Goal: Find specific page/section: Find specific page/section

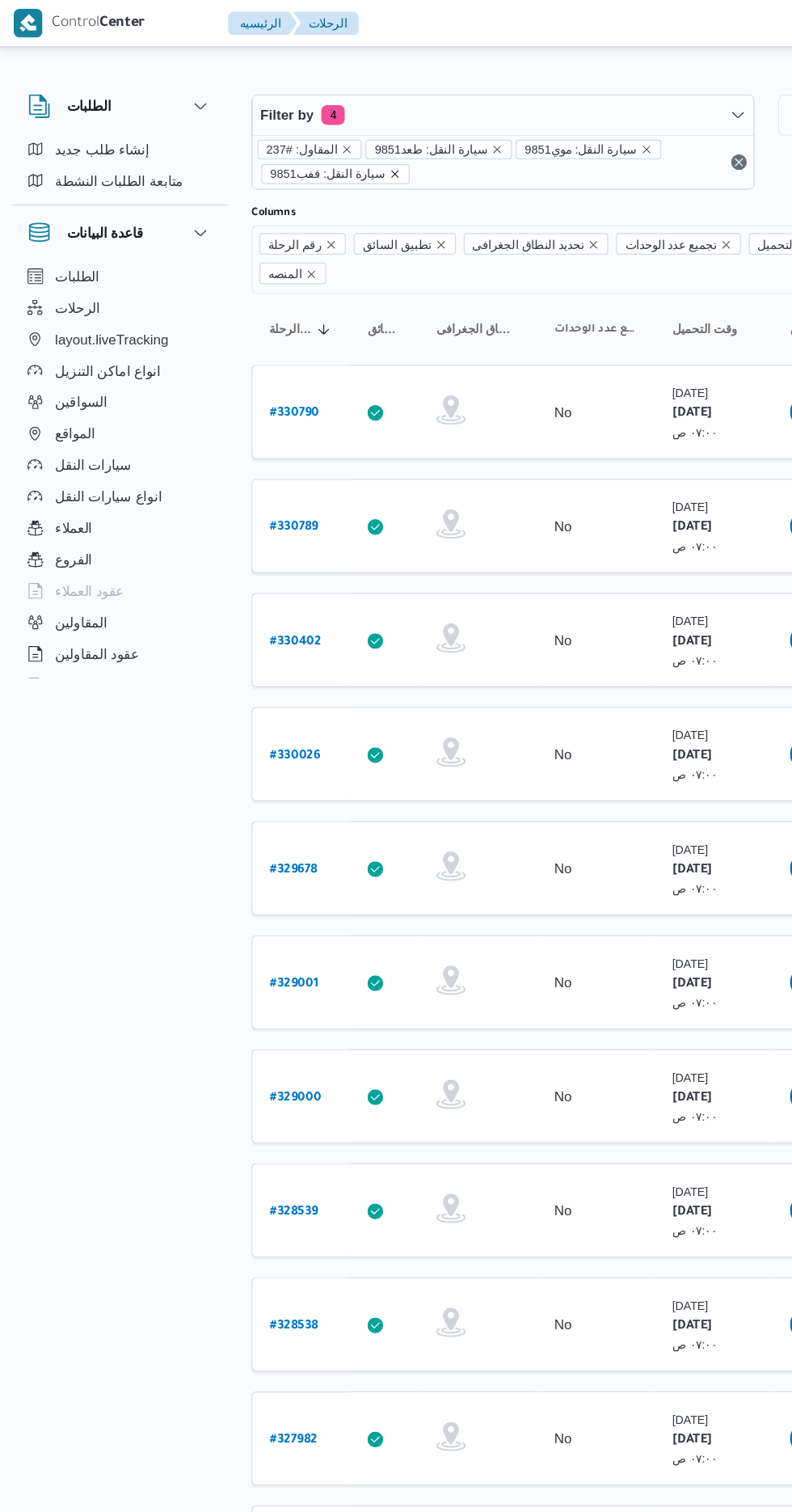
click at [324, 142] on icon "remove selected entity" at bounding box center [328, 143] width 10 height 10
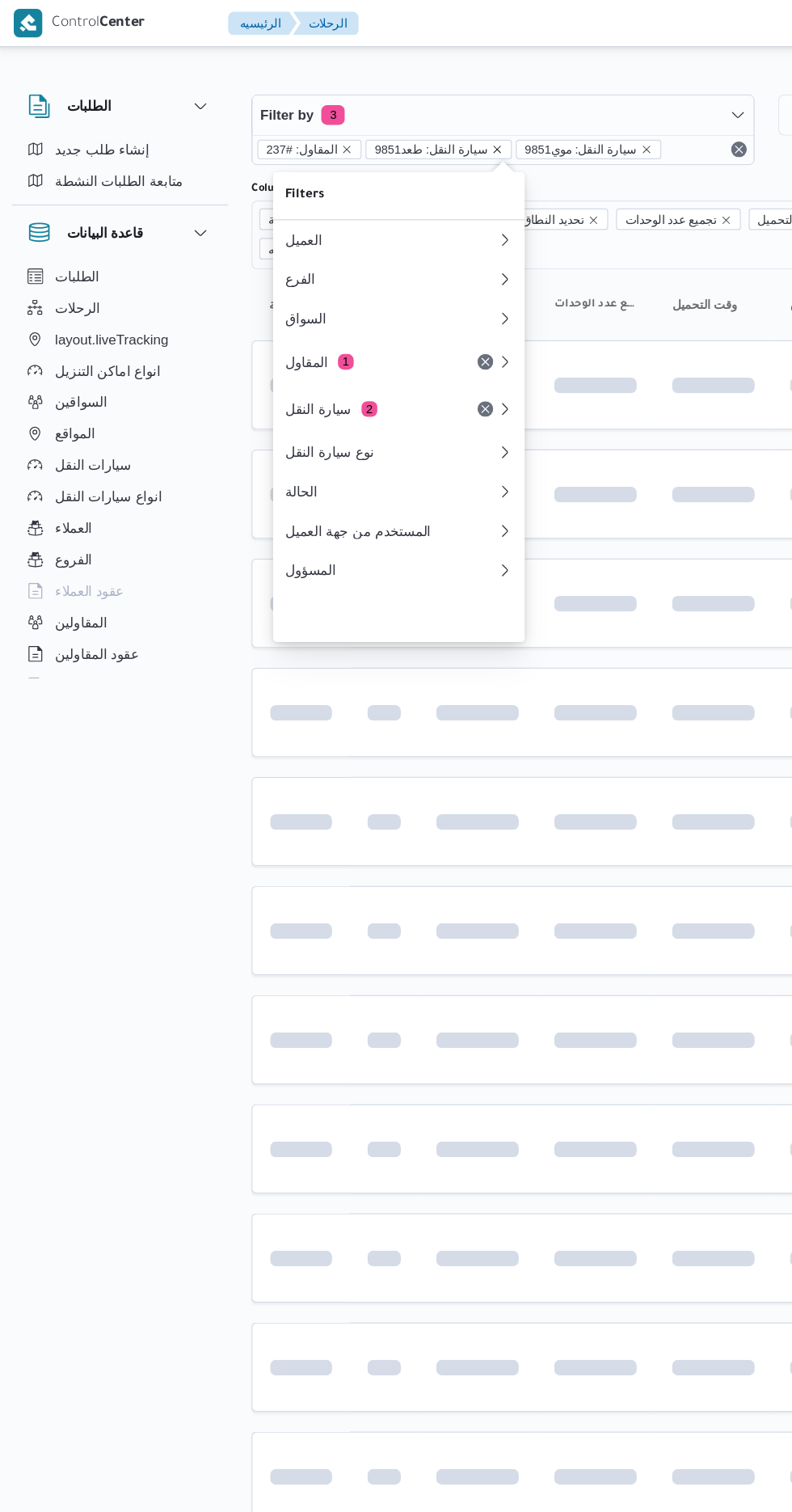
click at [409, 122] on icon "remove selected entity" at bounding box center [411, 122] width 6 height 6
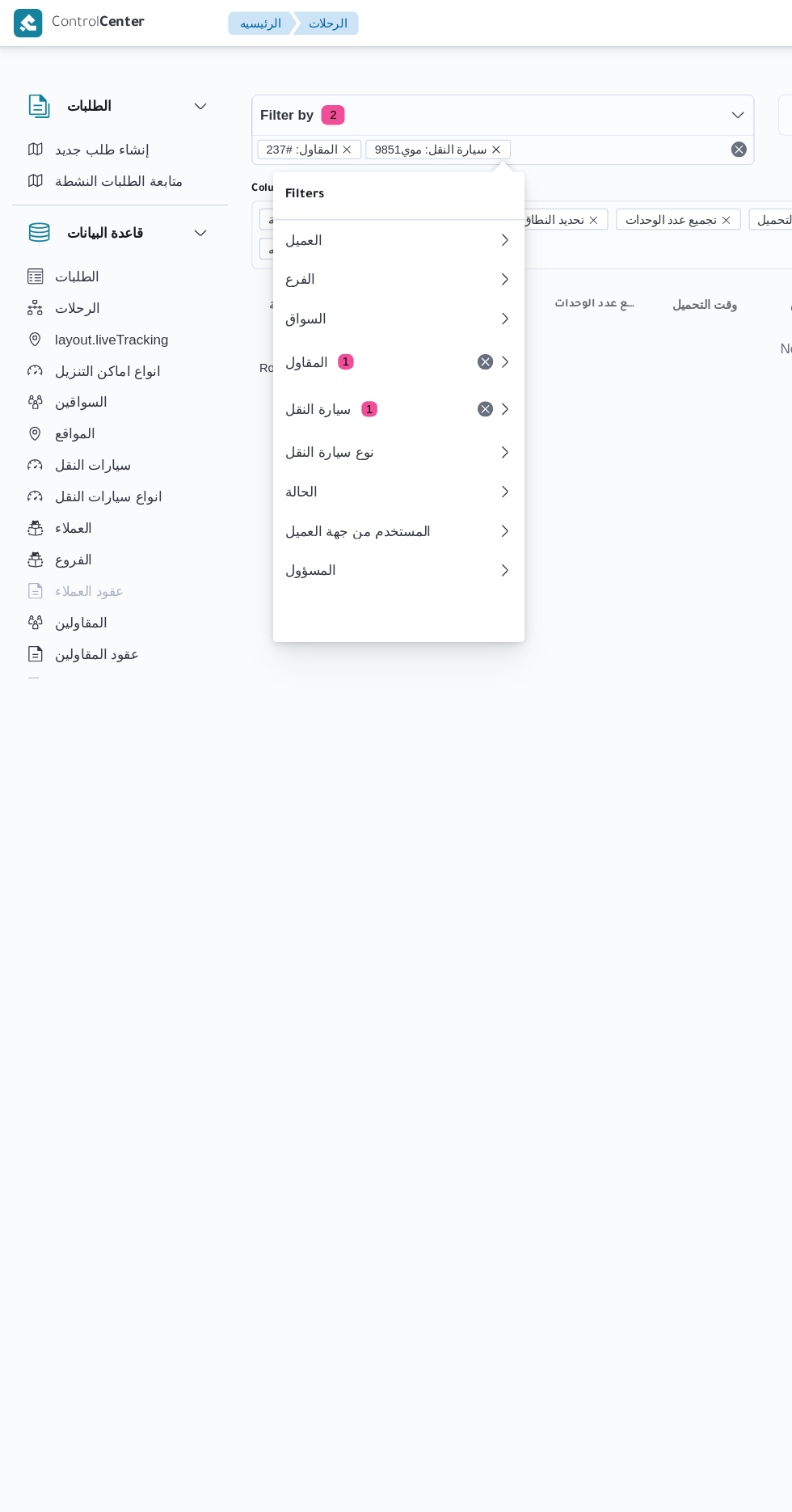
click at [409, 122] on icon "remove selected entity" at bounding box center [411, 122] width 6 height 6
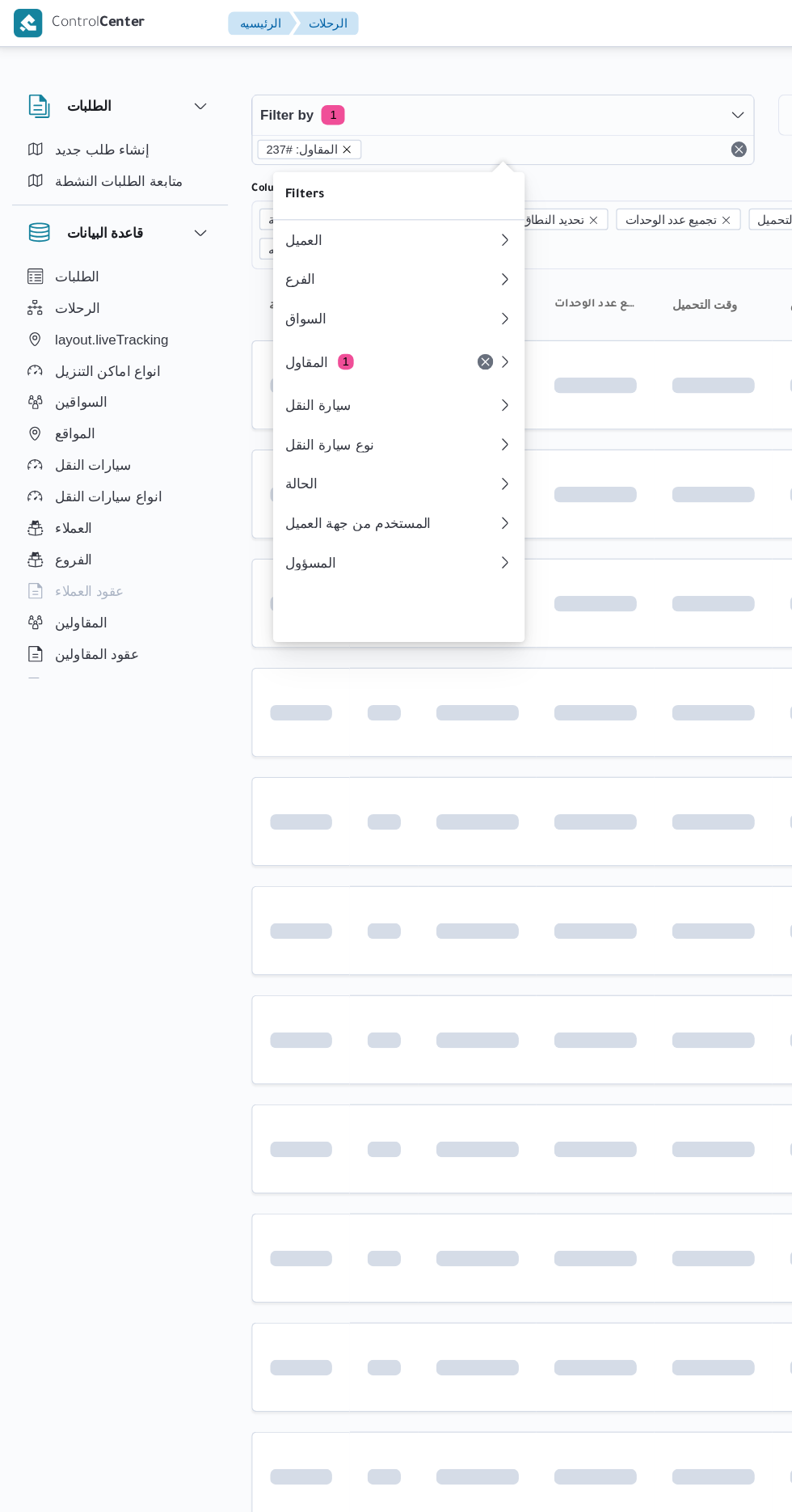
click at [287, 122] on icon "remove selected entity" at bounding box center [289, 122] width 6 height 6
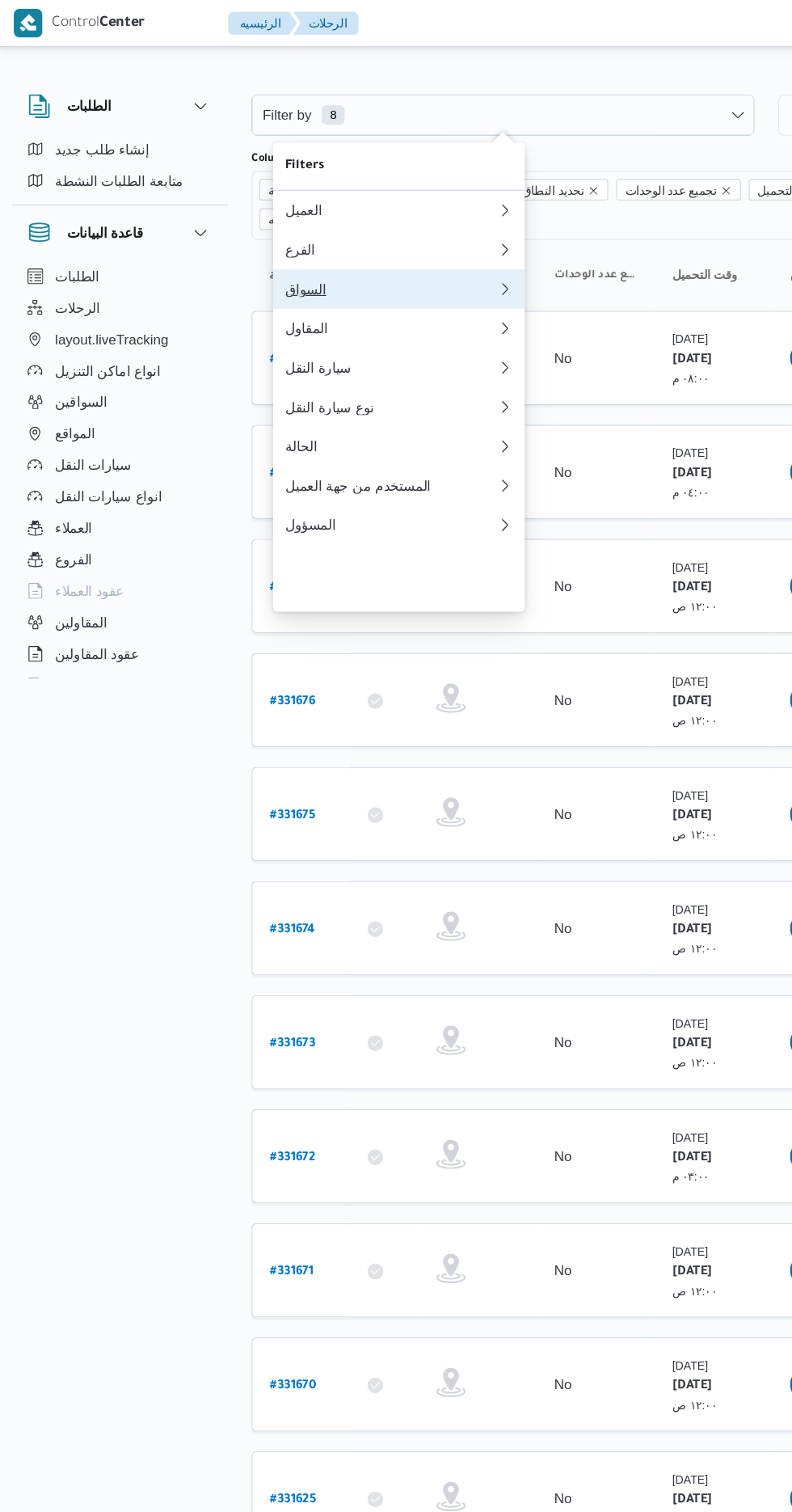
click at [327, 244] on div "السواق" at bounding box center [325, 238] width 174 height 13
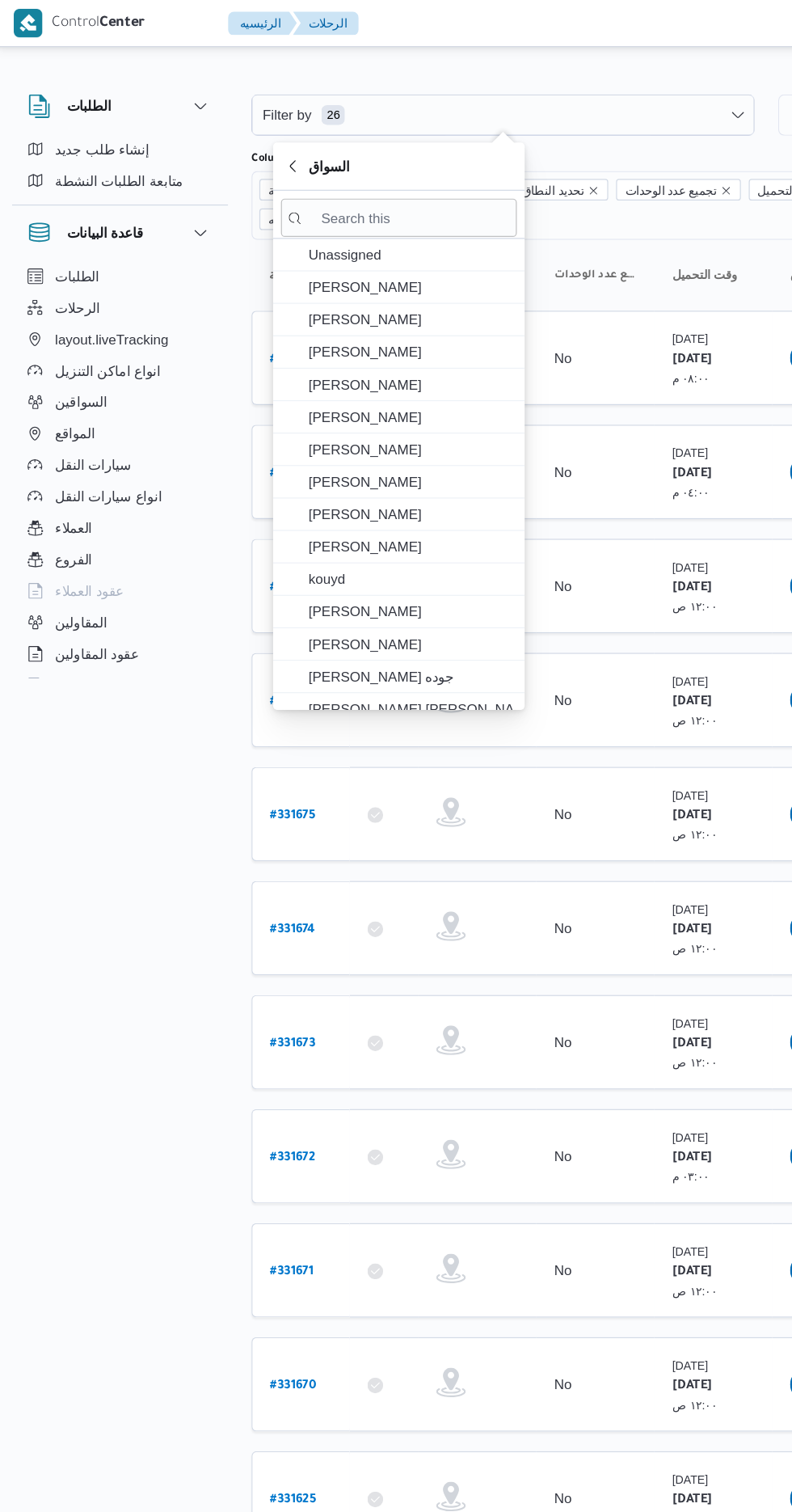
click at [372, 45] on div "Filter by 26 [DATE] → [DATE] Group By Columns رقم الرحلة تطبيق السائق تحديد الن…" at bounding box center [386, 1106] width 792 height 2130
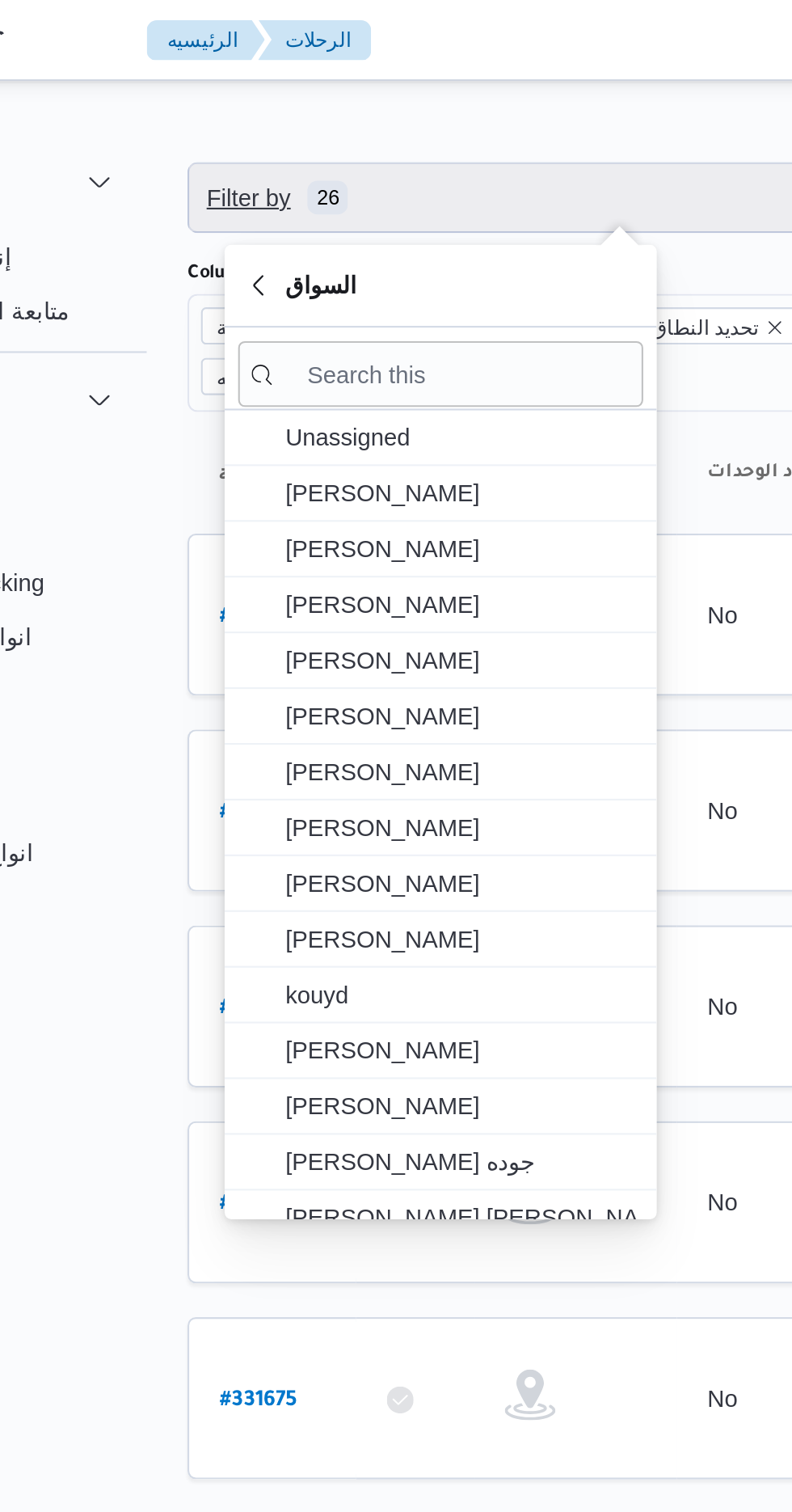
click at [382, 99] on span "Filter by 26" at bounding box center [417, 95] width 412 height 33
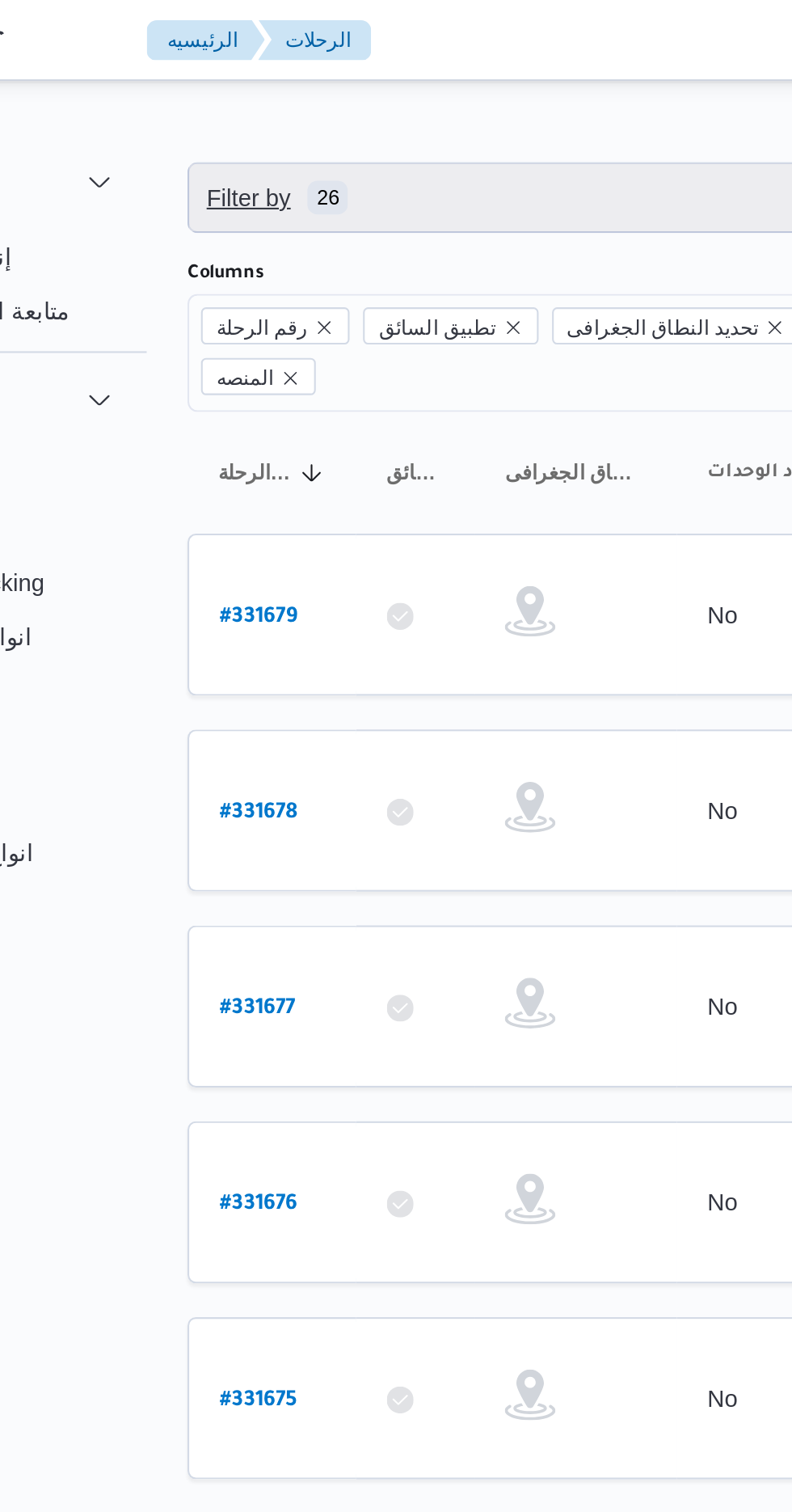
click at [380, 92] on span "Filter by 26" at bounding box center [417, 95] width 412 height 33
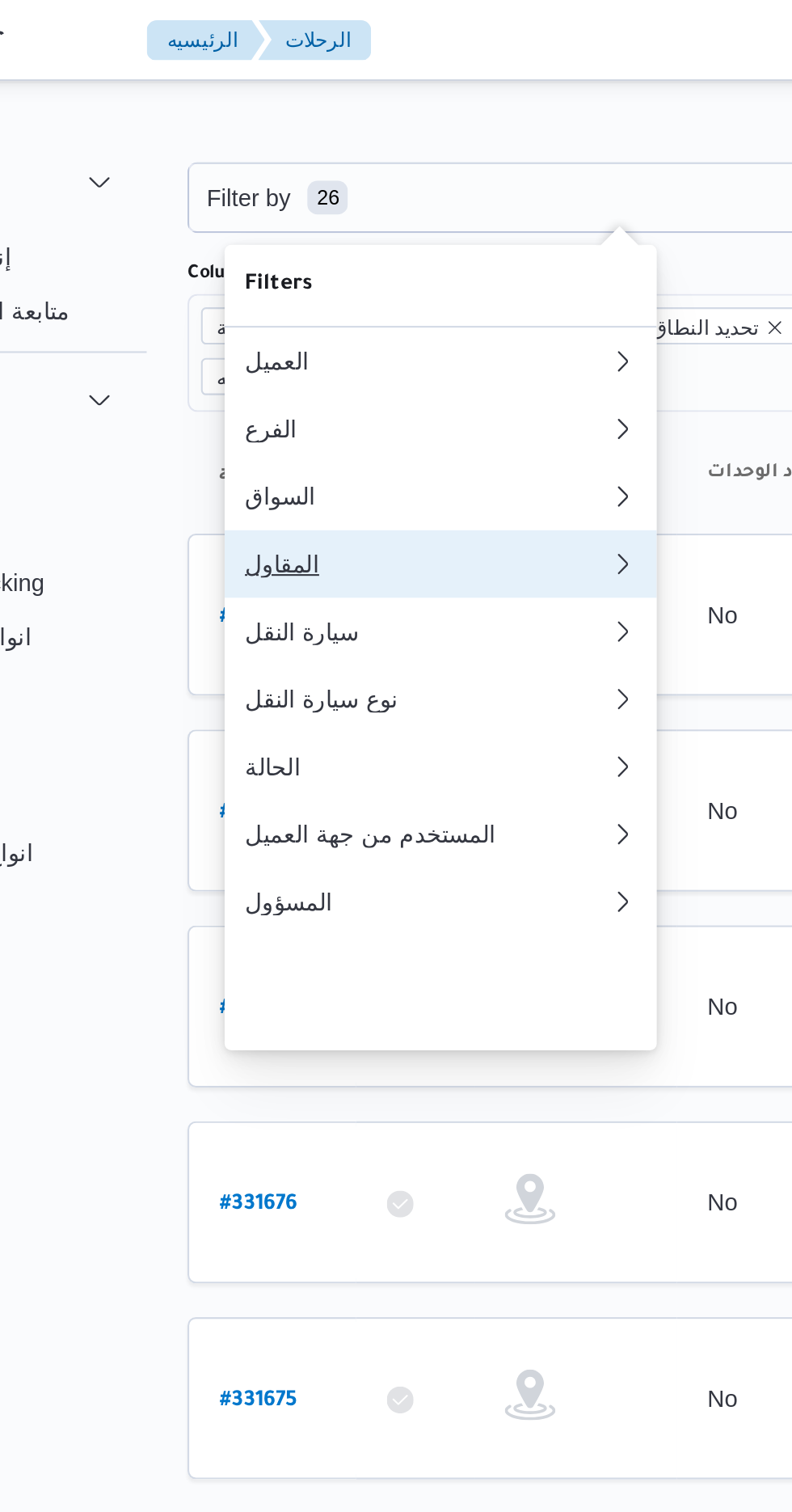
click at [323, 277] on div "المقاول" at bounding box center [322, 270] width 168 height 13
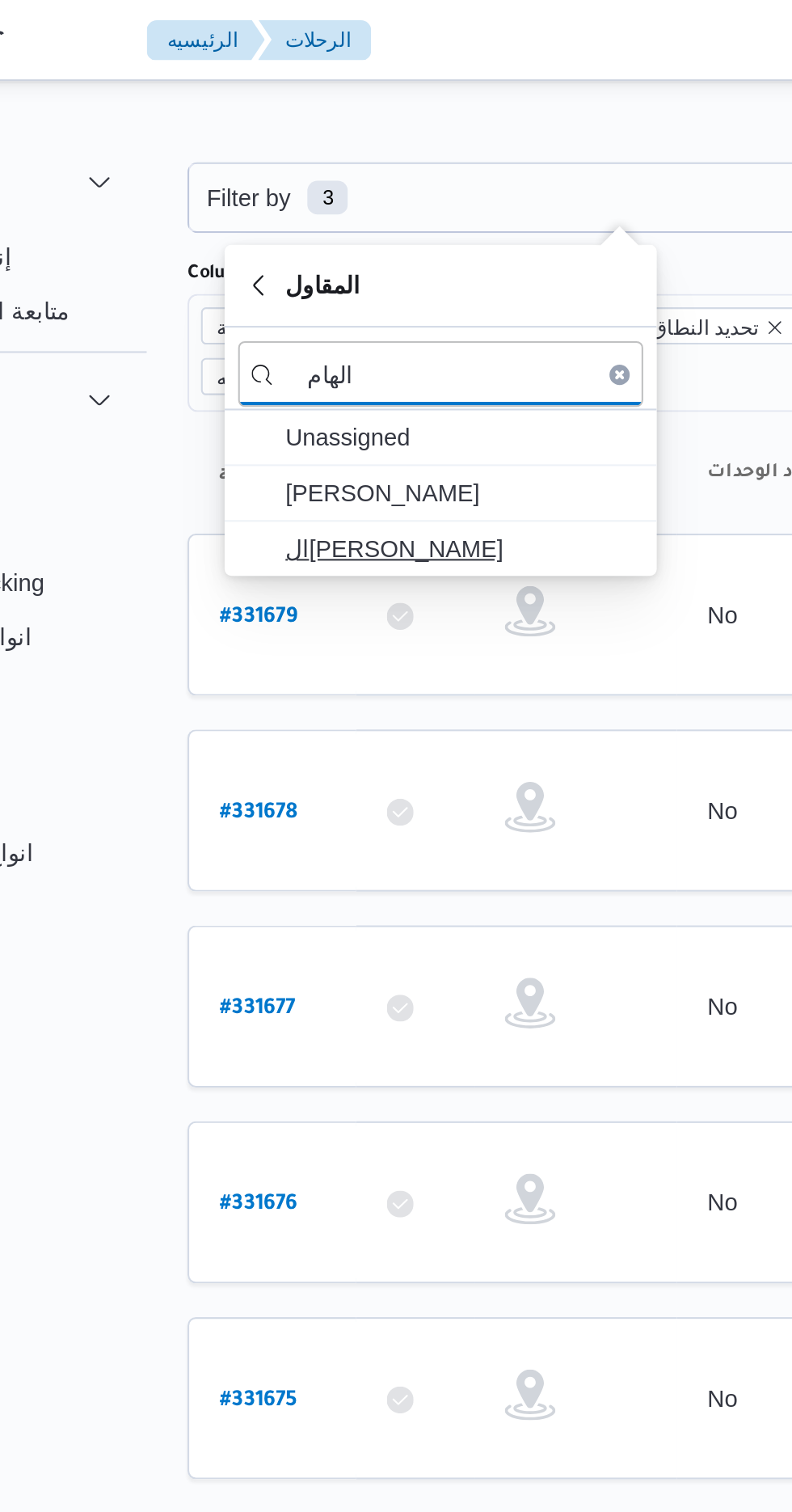
type input "الهام"
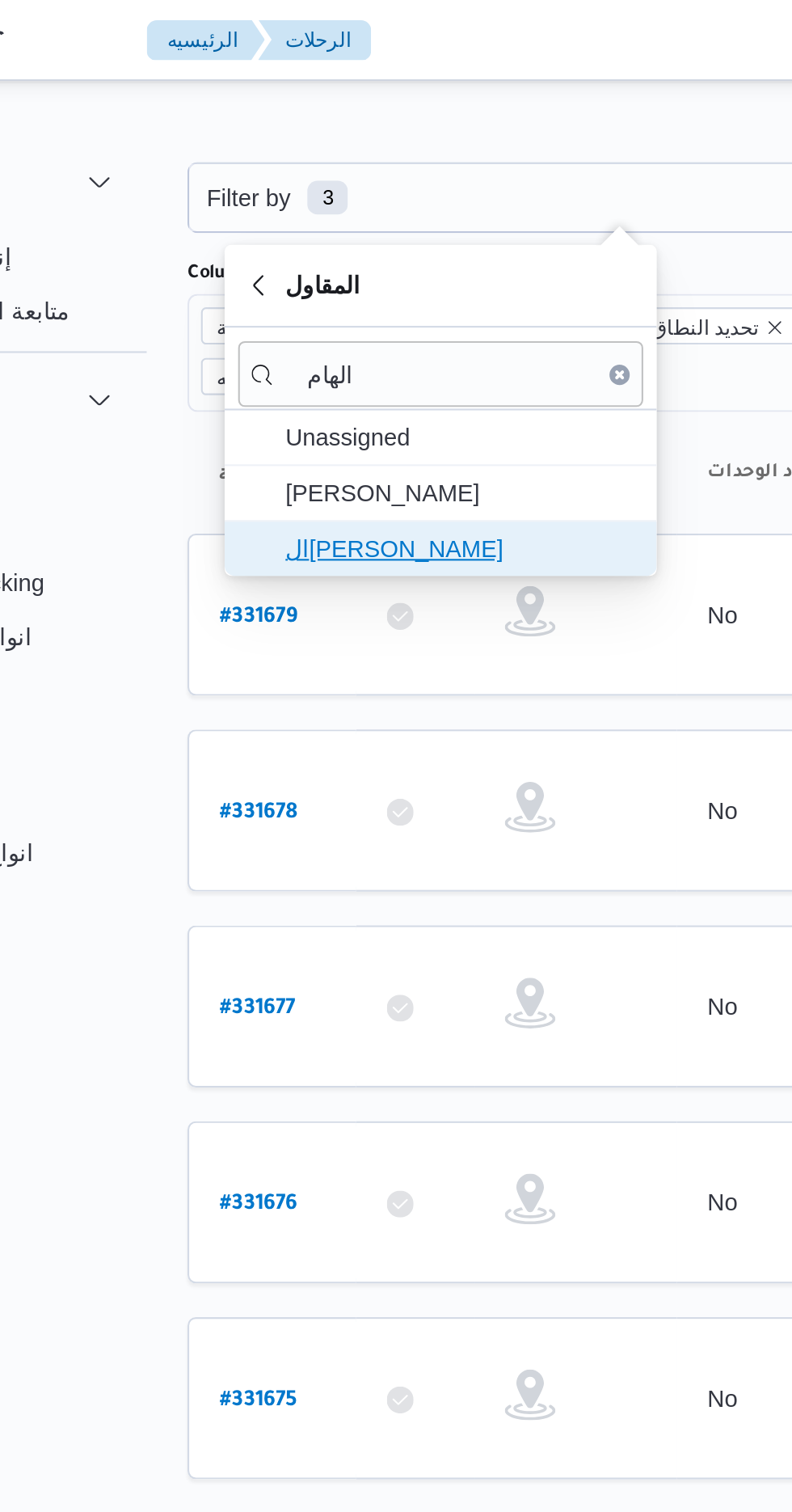
click at [355, 257] on span "ال[PERSON_NAME]" at bounding box center [341, 262] width 168 height 19
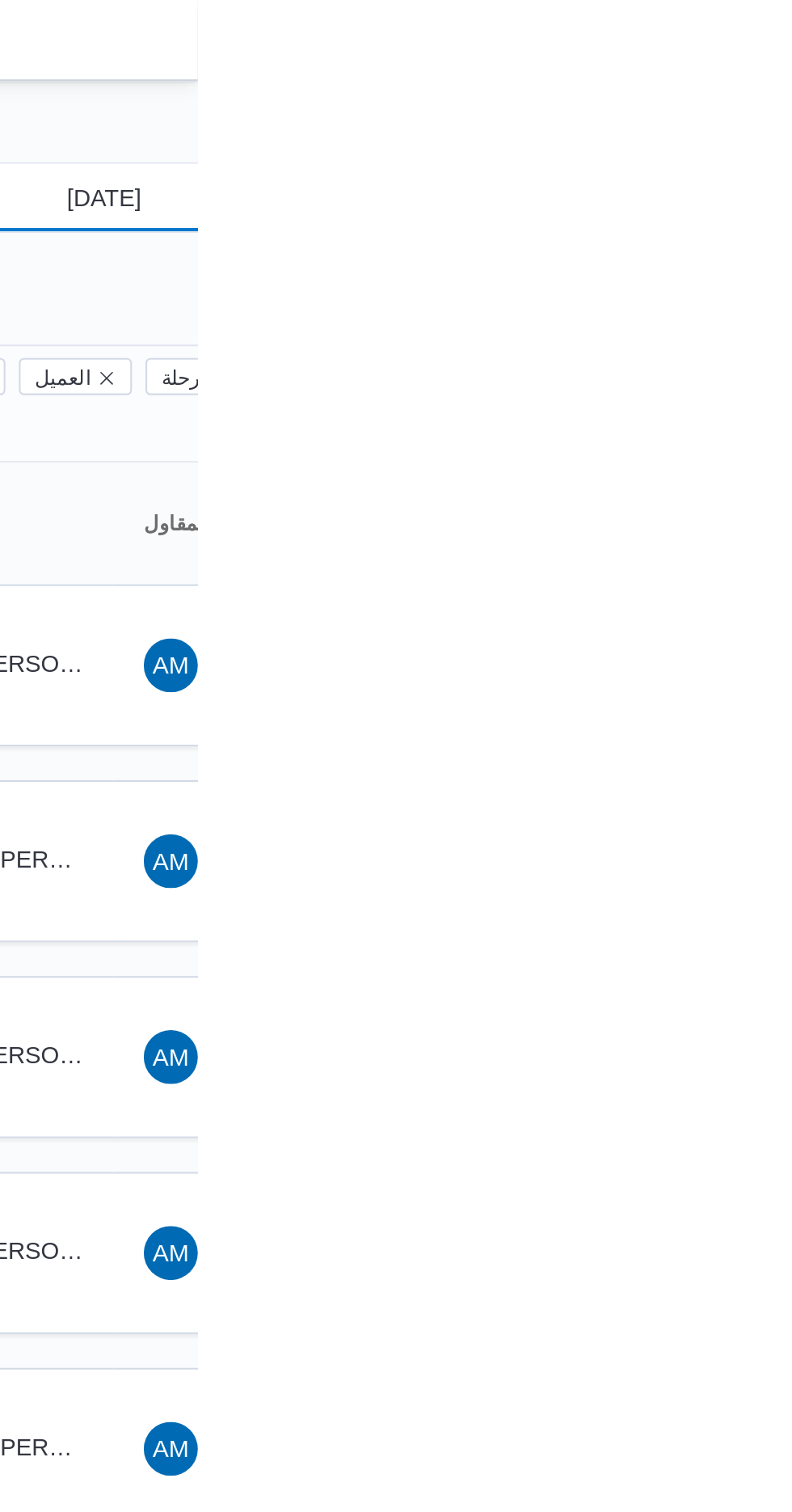
click at [749, 90] on input "[DATE]" at bounding box center [736, 95] width 184 height 33
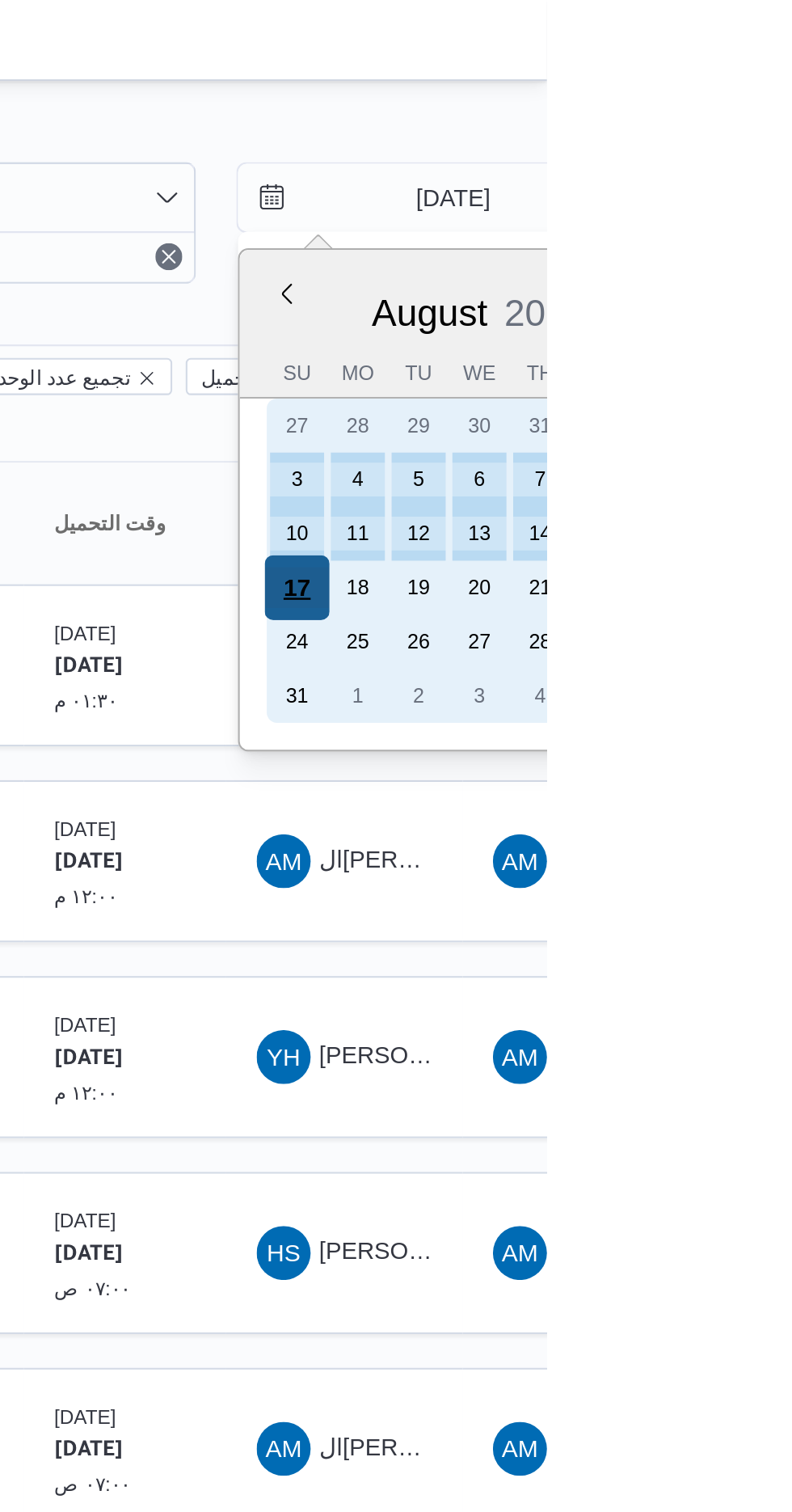
click at [674, 280] on div "17" at bounding box center [673, 281] width 31 height 31
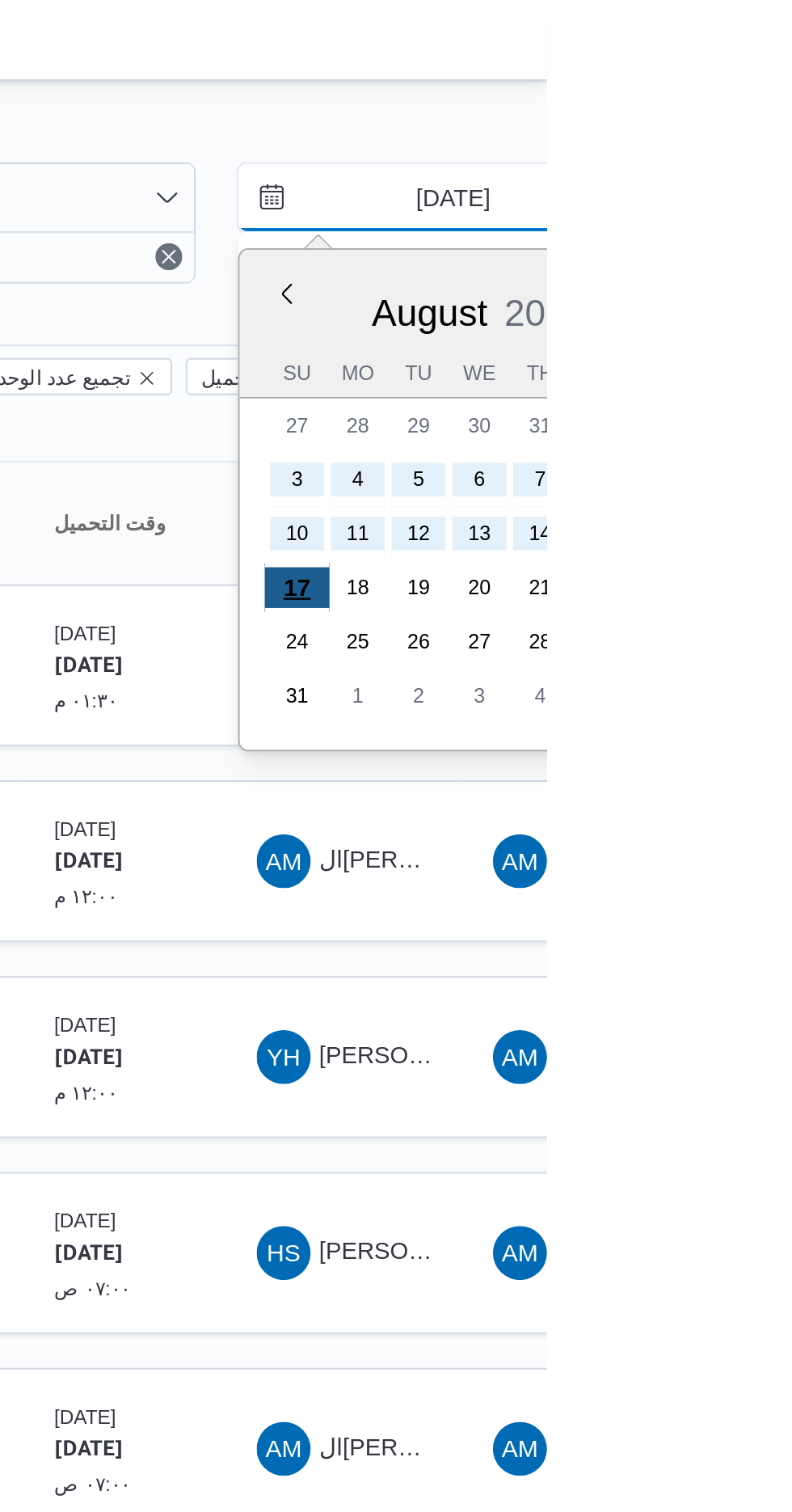
type input "[DATE]"
